Goal: Check status: Check status

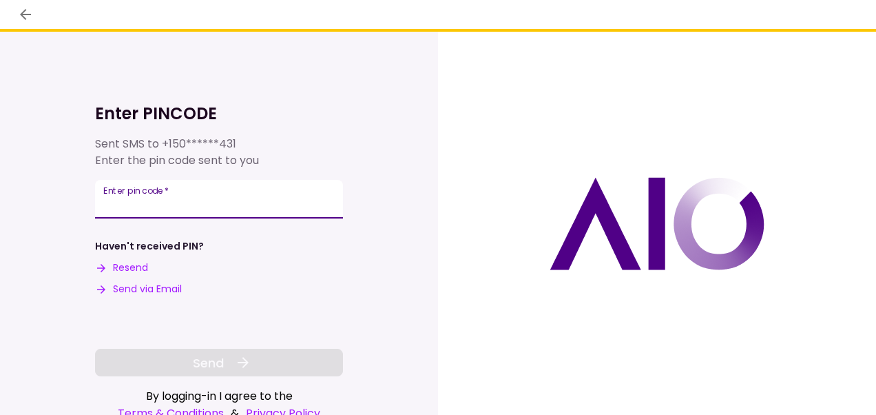
click at [227, 194] on input "Enter pin code   *" at bounding box center [219, 199] width 248 height 39
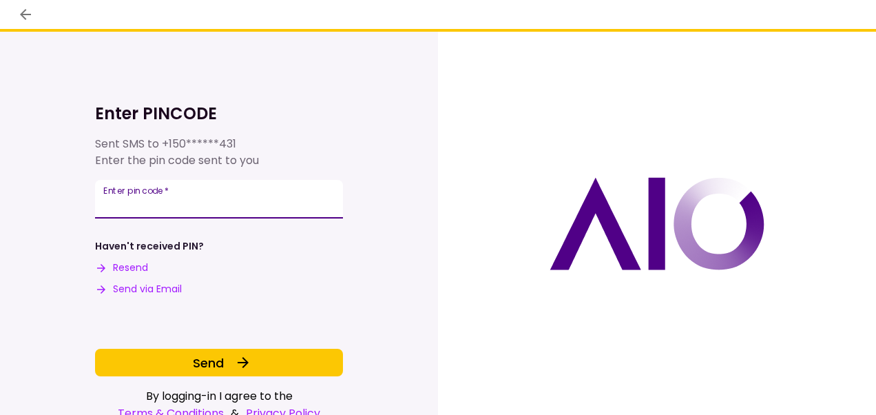
type input "******"
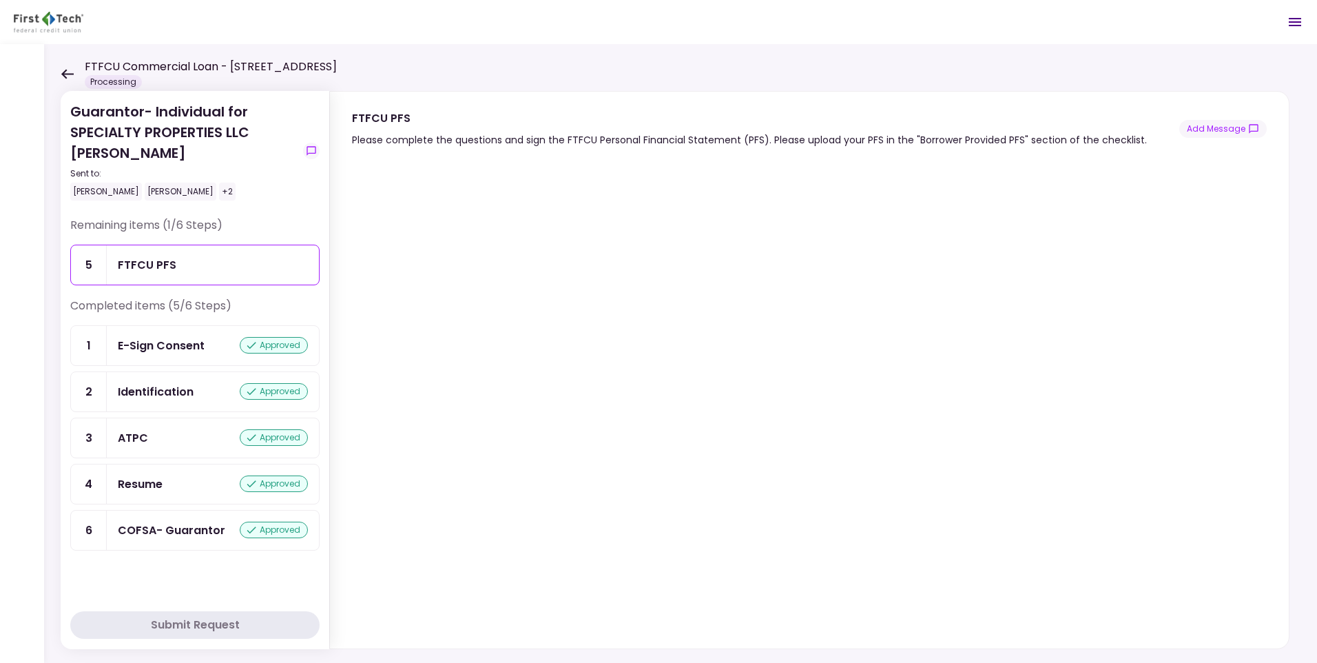
click at [67, 71] on icon at bounding box center [67, 74] width 13 height 10
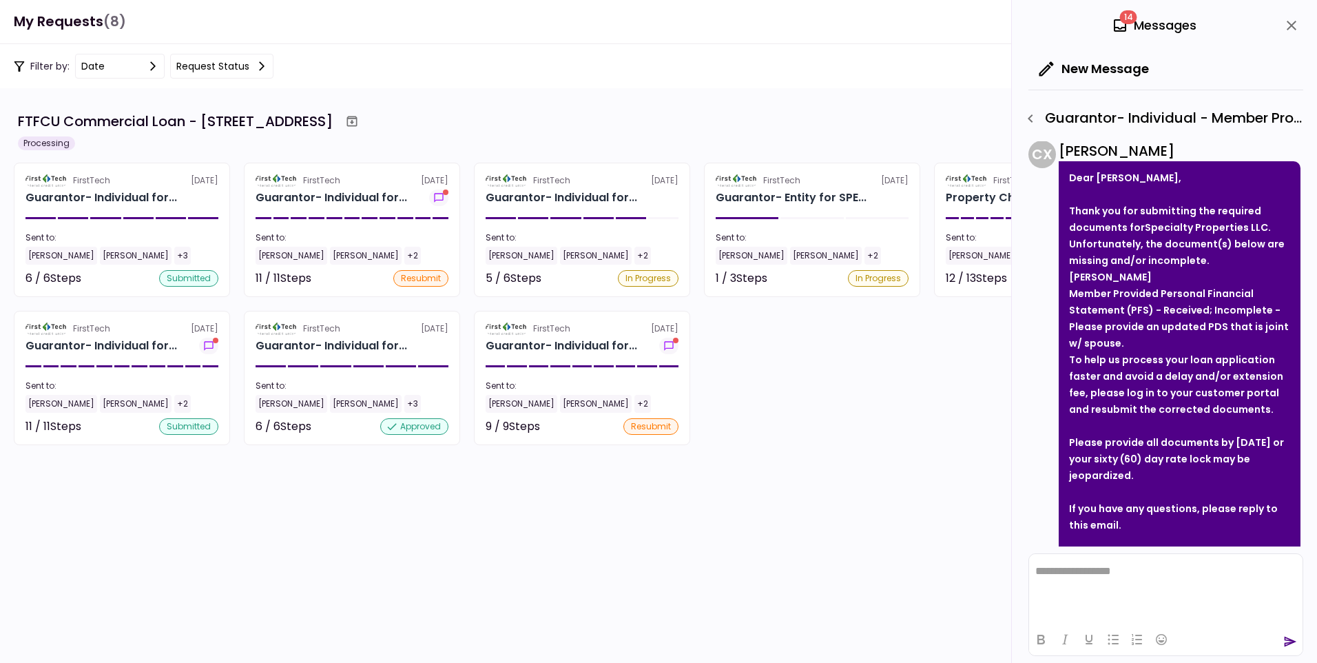
scroll to position [532, 0]
click at [876, 26] on icon at bounding box center [1120, 25] width 12 height 12
click at [876, 17] on div "14 Messages" at bounding box center [1154, 25] width 85 height 21
click at [876, 20] on div "14 Messages" at bounding box center [1154, 25] width 85 height 21
drag, startPoint x: 1149, startPoint y: 20, endPoint x: 1289, endPoint y: 25, distance: 140.0
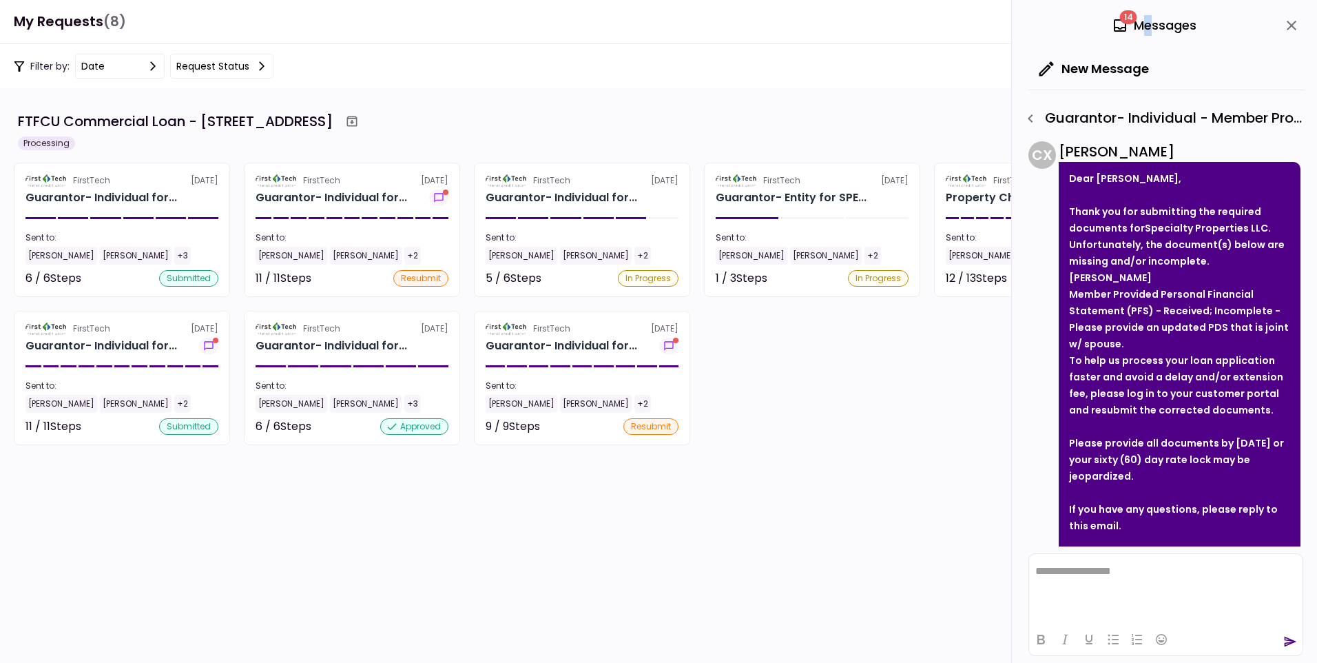
click at [876, 25] on icon "close" at bounding box center [1292, 25] width 17 height 17
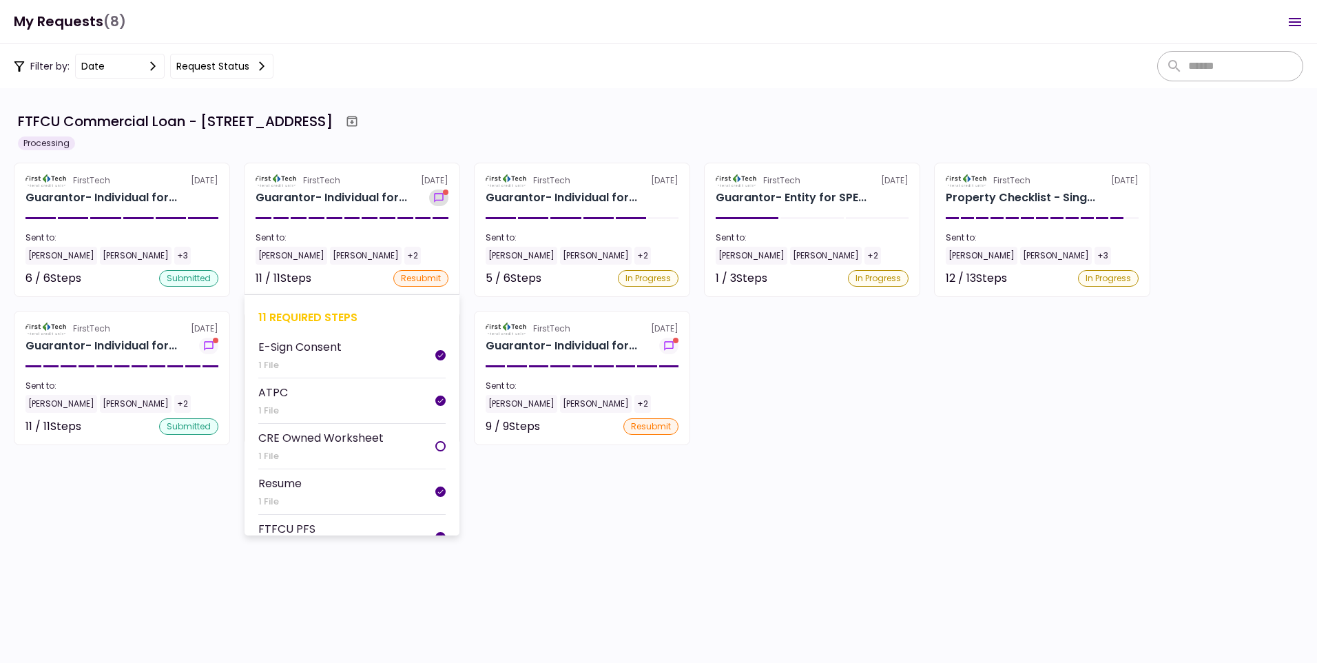
click at [442, 194] on icon "show-messages" at bounding box center [439, 197] width 14 height 11
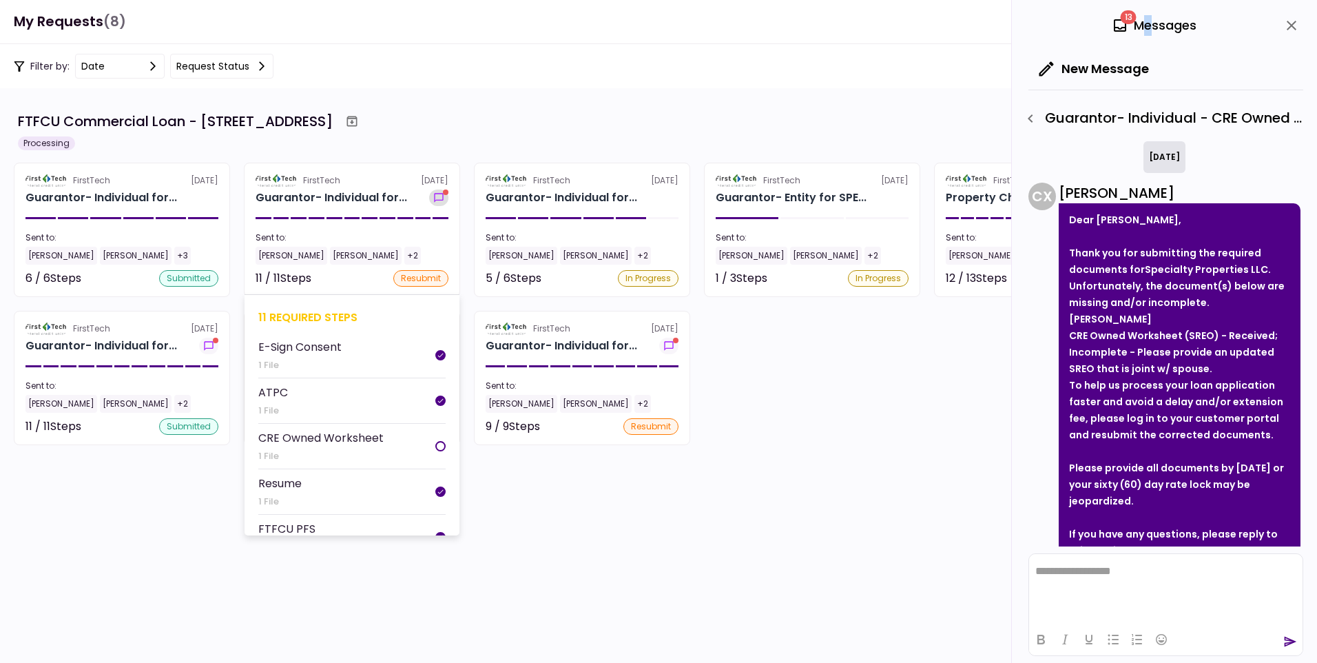
scroll to position [92, 0]
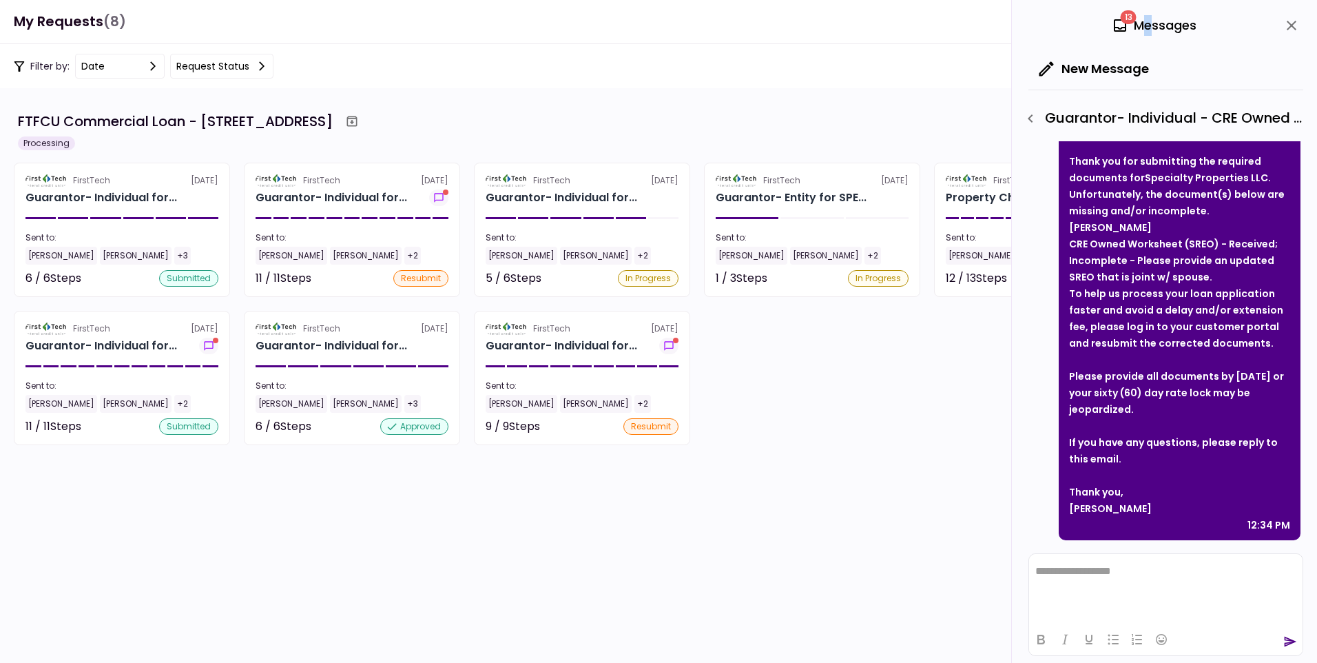
click at [876, 21] on icon "close" at bounding box center [1292, 25] width 17 height 17
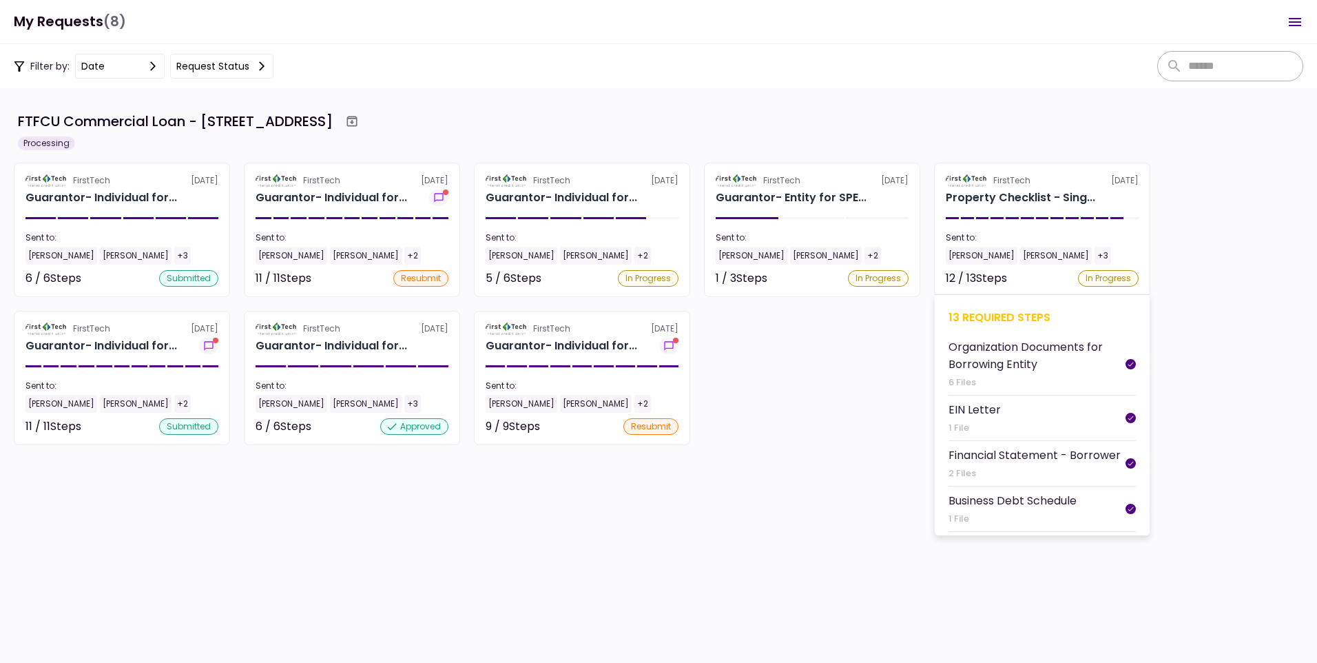
click at [876, 278] on div "In Progress" at bounding box center [1108, 278] width 61 height 17
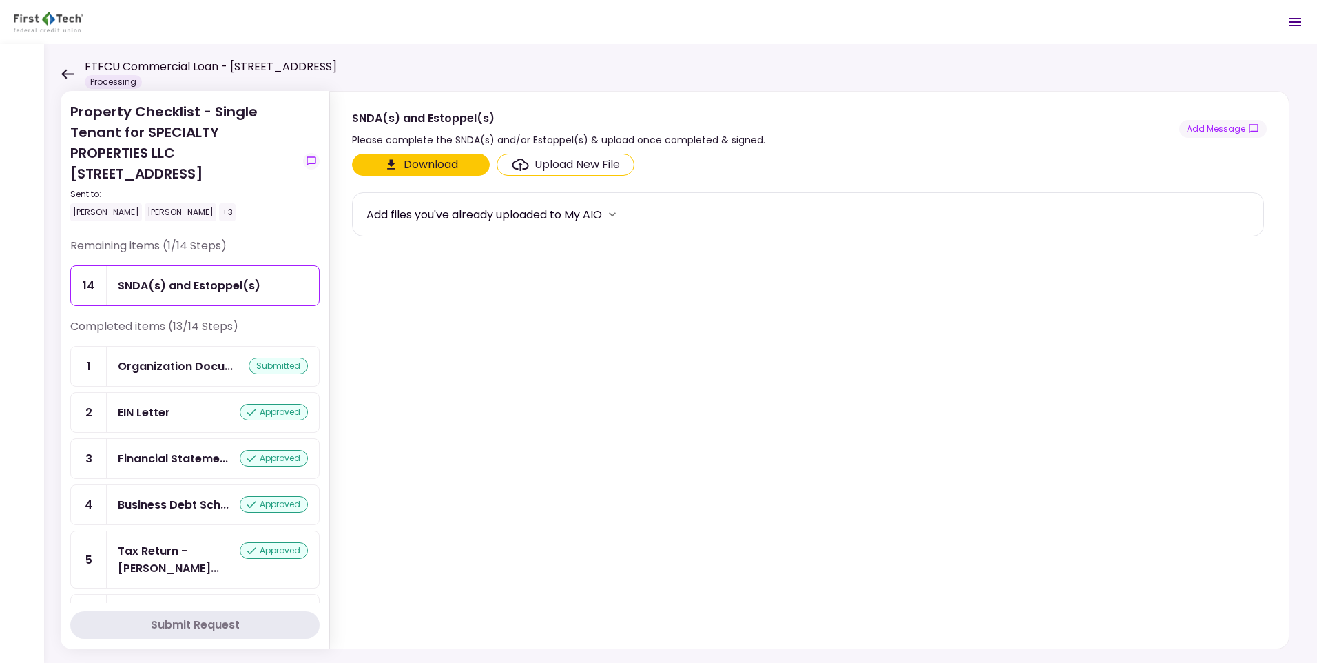
click at [67, 74] on icon at bounding box center [67, 74] width 12 height 10
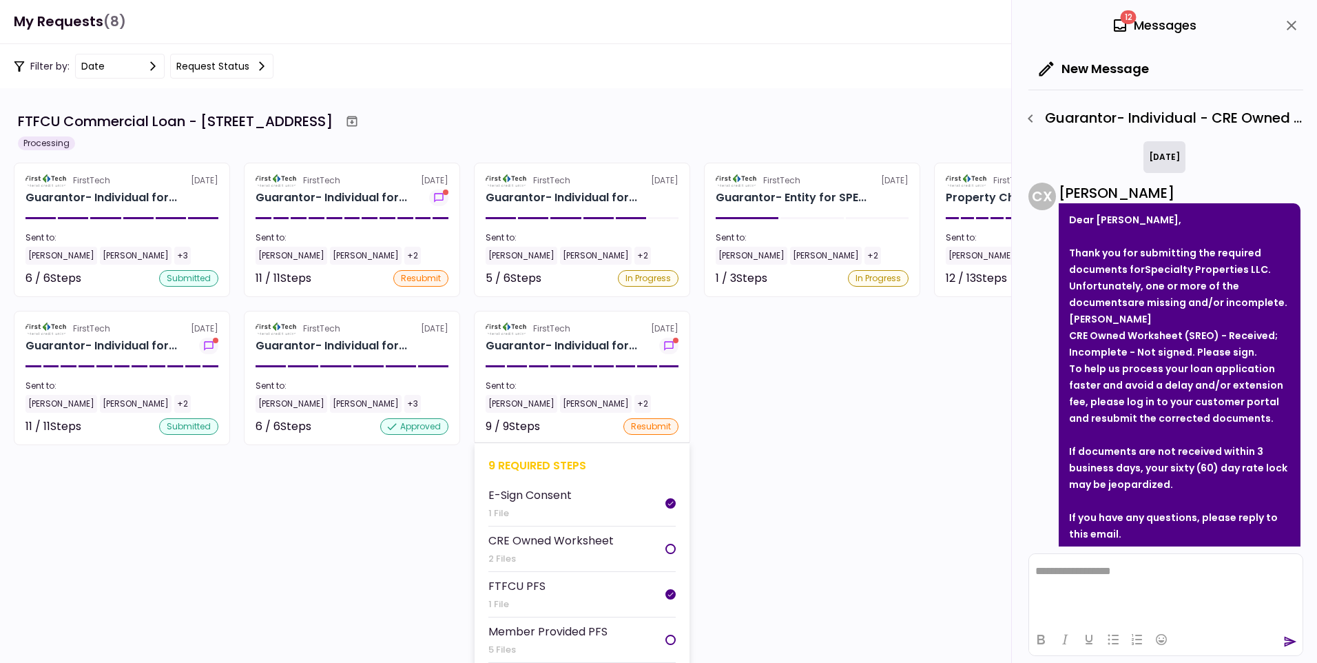
scroll to position [582, 0]
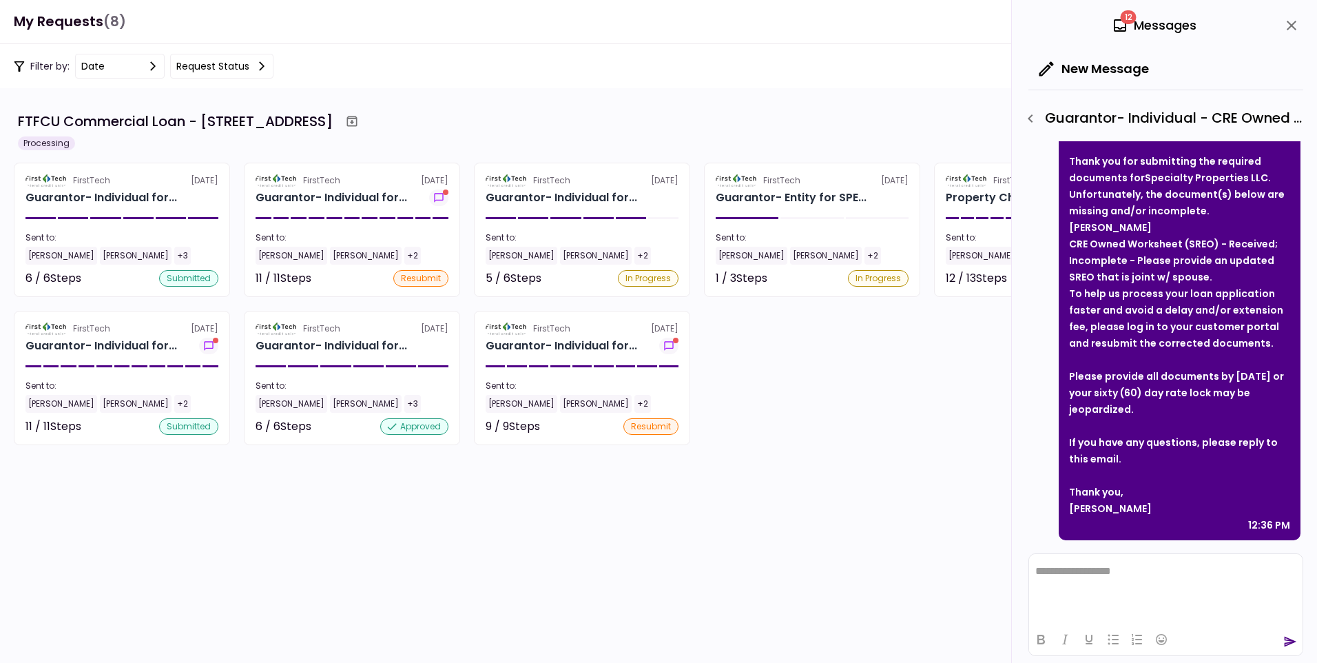
click at [876, 32] on icon "close" at bounding box center [1292, 25] width 17 height 17
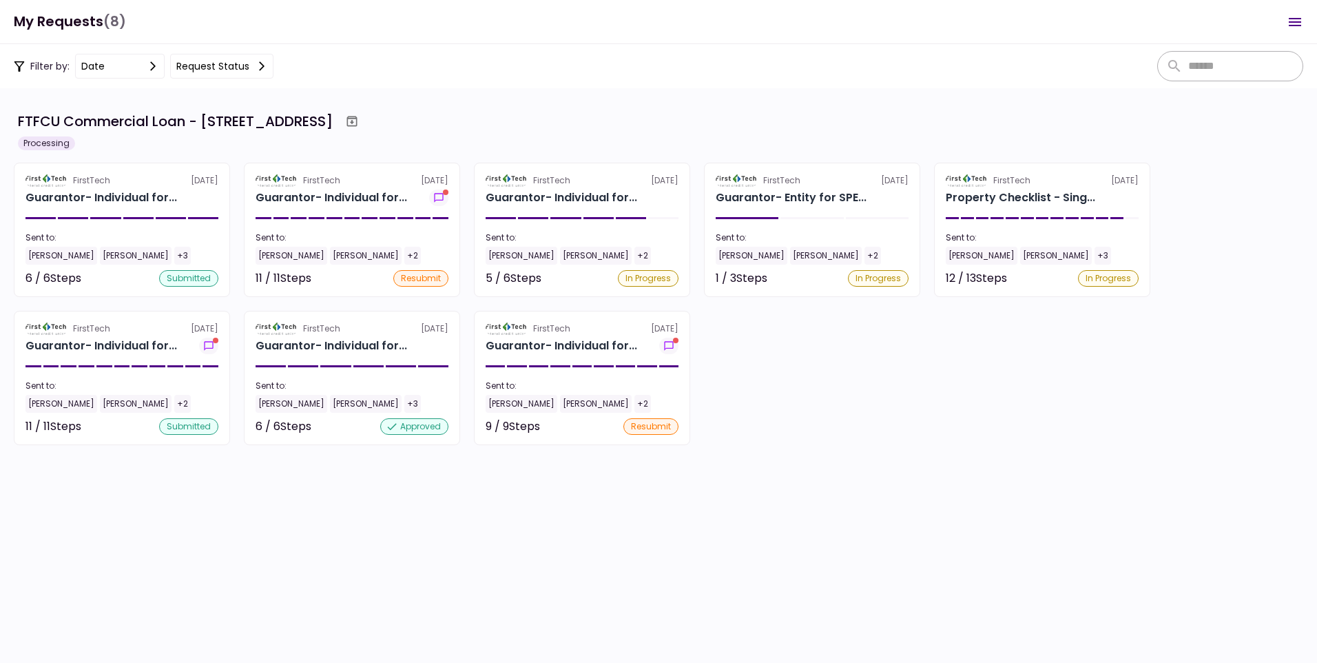
click at [847, 414] on section "FTFCU Commercial Loan - 1151-B Hospital Way Pocatello Processing FirstTech [DAT…" at bounding box center [658, 375] width 1317 height 575
click at [211, 344] on icon "show-messages" at bounding box center [209, 345] width 14 height 11
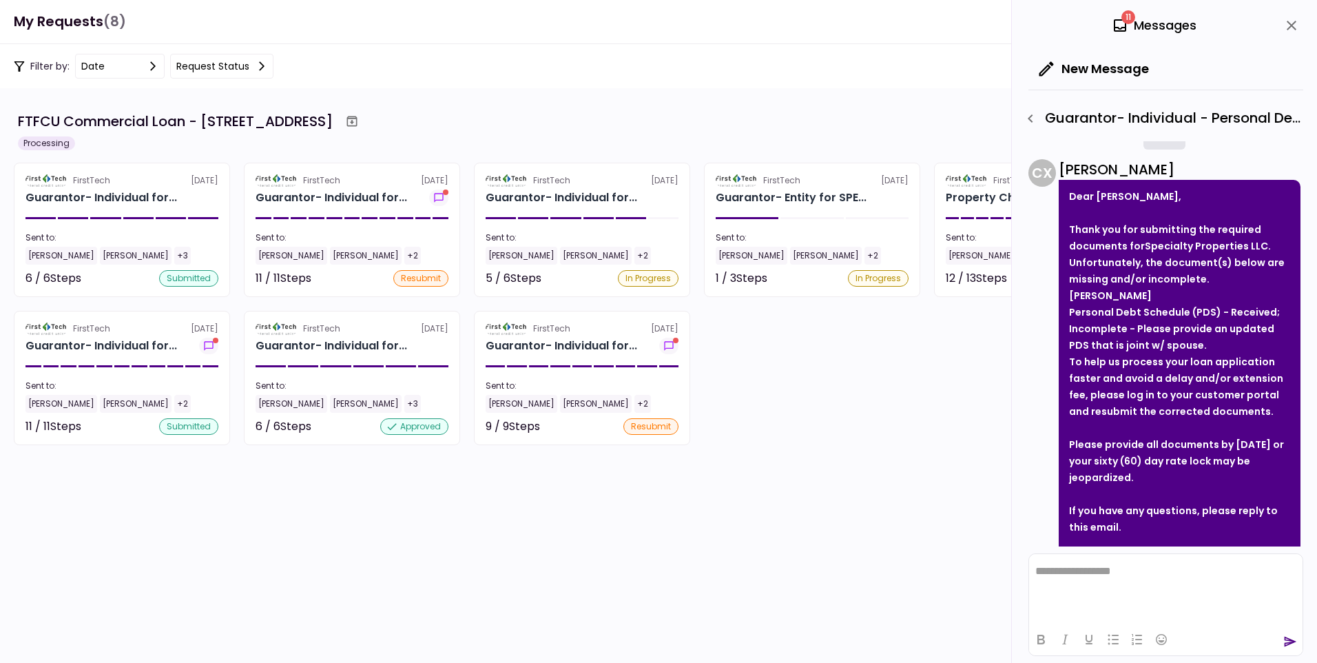
scroll to position [23, 0]
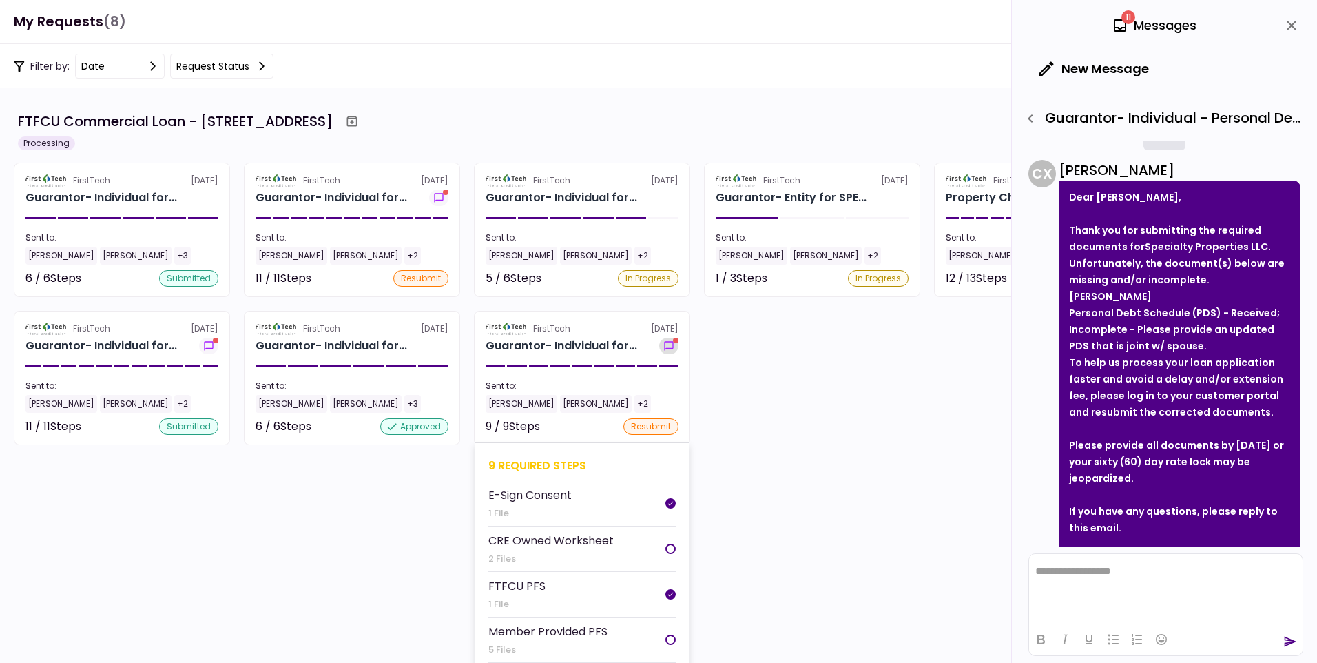
click at [672, 338] on button "show-messages" at bounding box center [668, 346] width 19 height 17
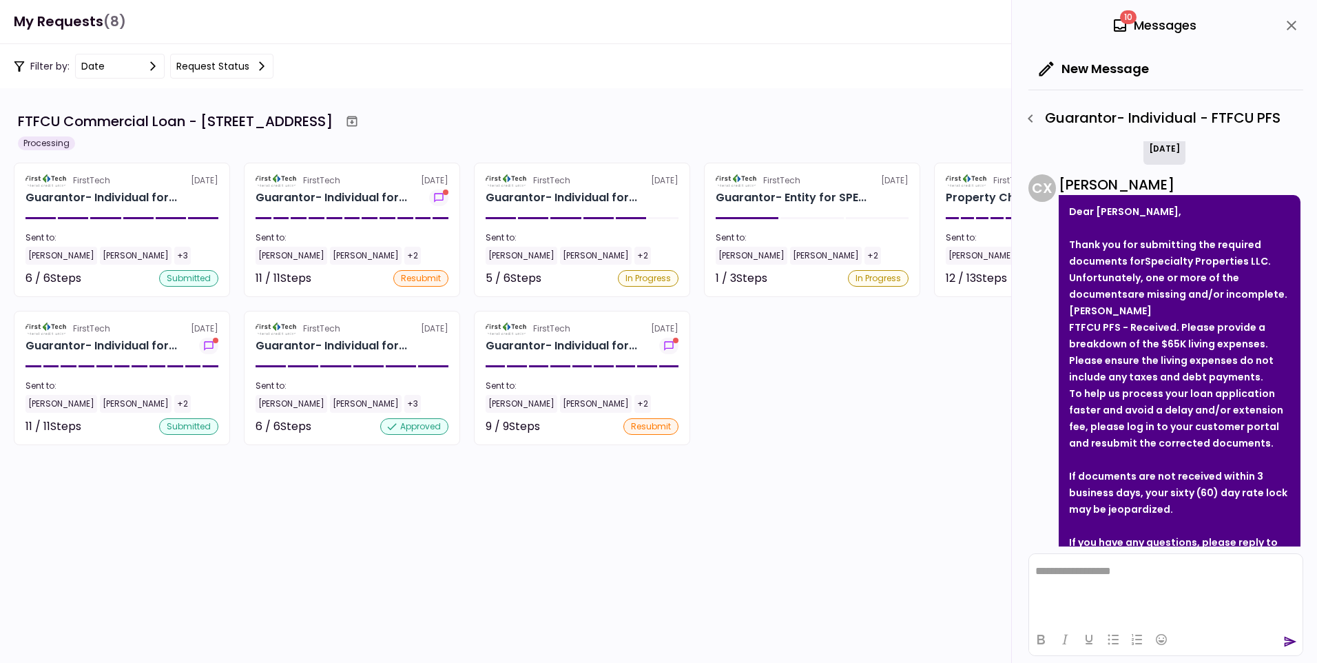
scroll to position [0, 0]
